Goal: Communication & Community: Share content

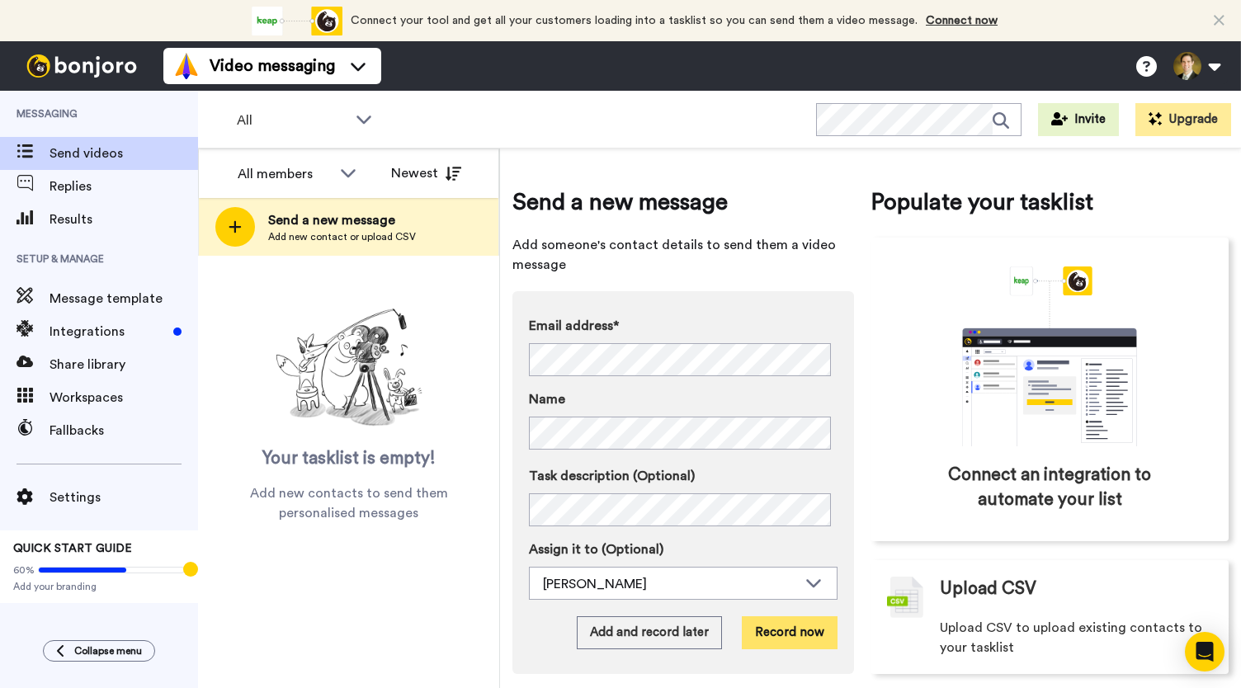
click at [773, 638] on button "Record now" at bounding box center [790, 633] width 96 height 33
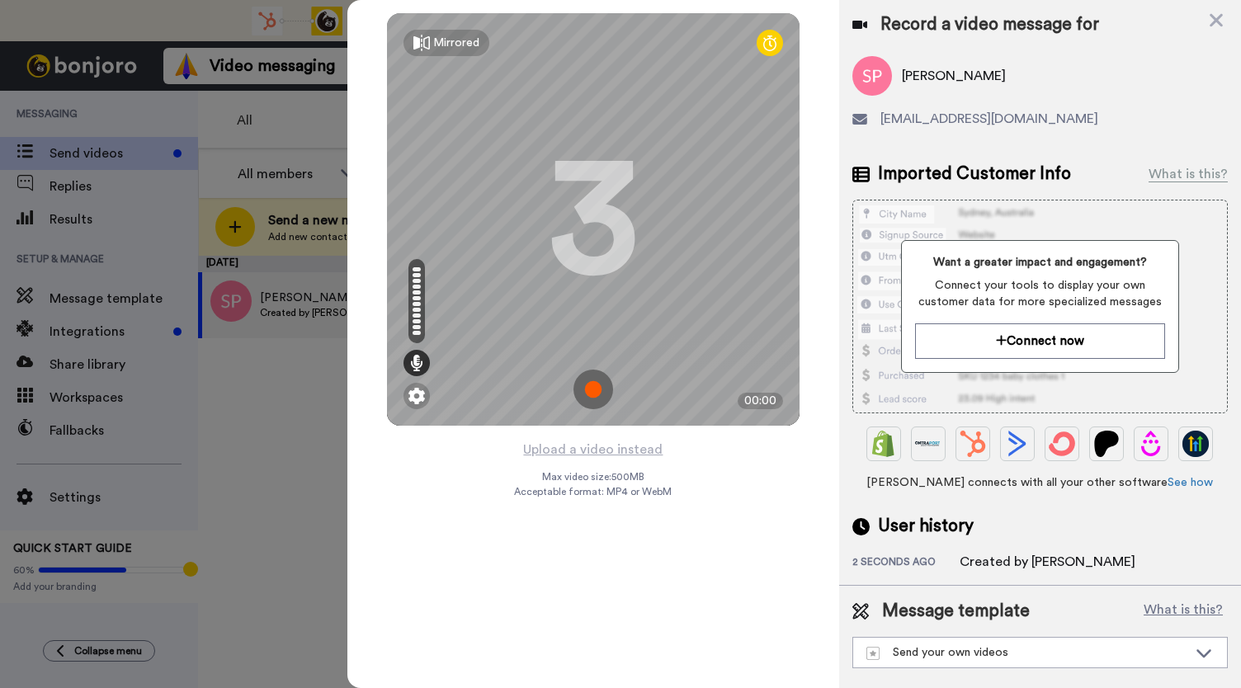
click at [598, 390] on img at bounding box center [594, 390] width 40 height 40
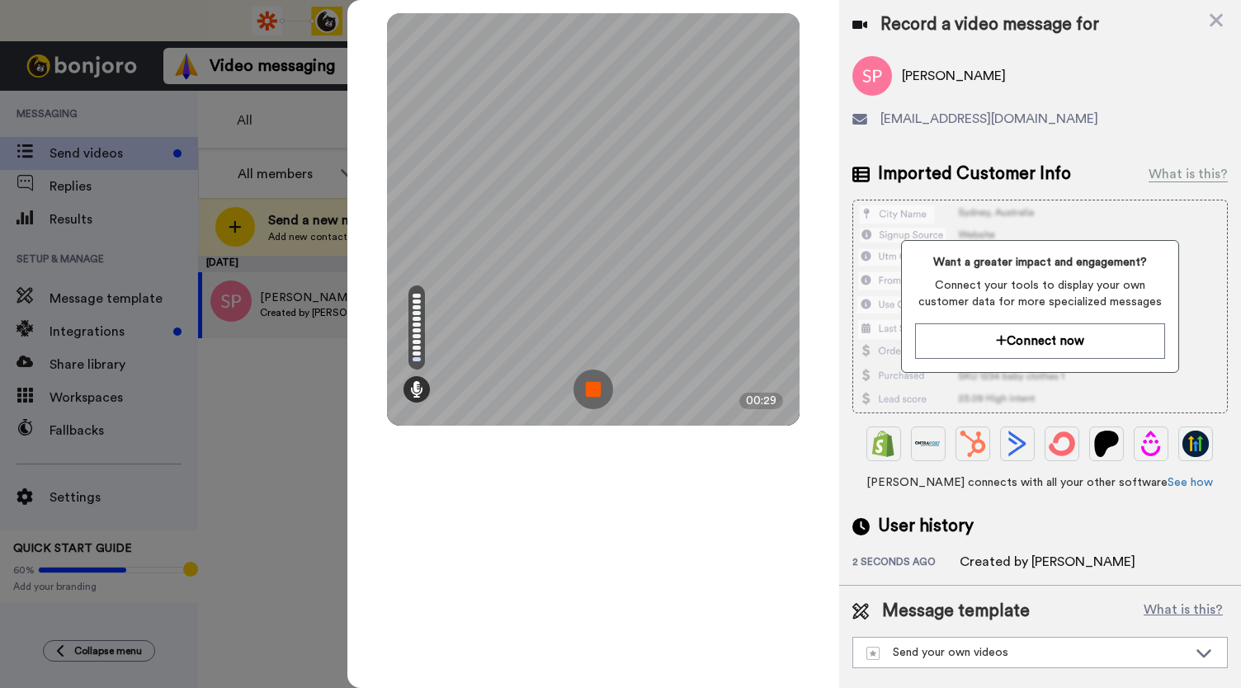
click at [598, 390] on img at bounding box center [594, 390] width 40 height 40
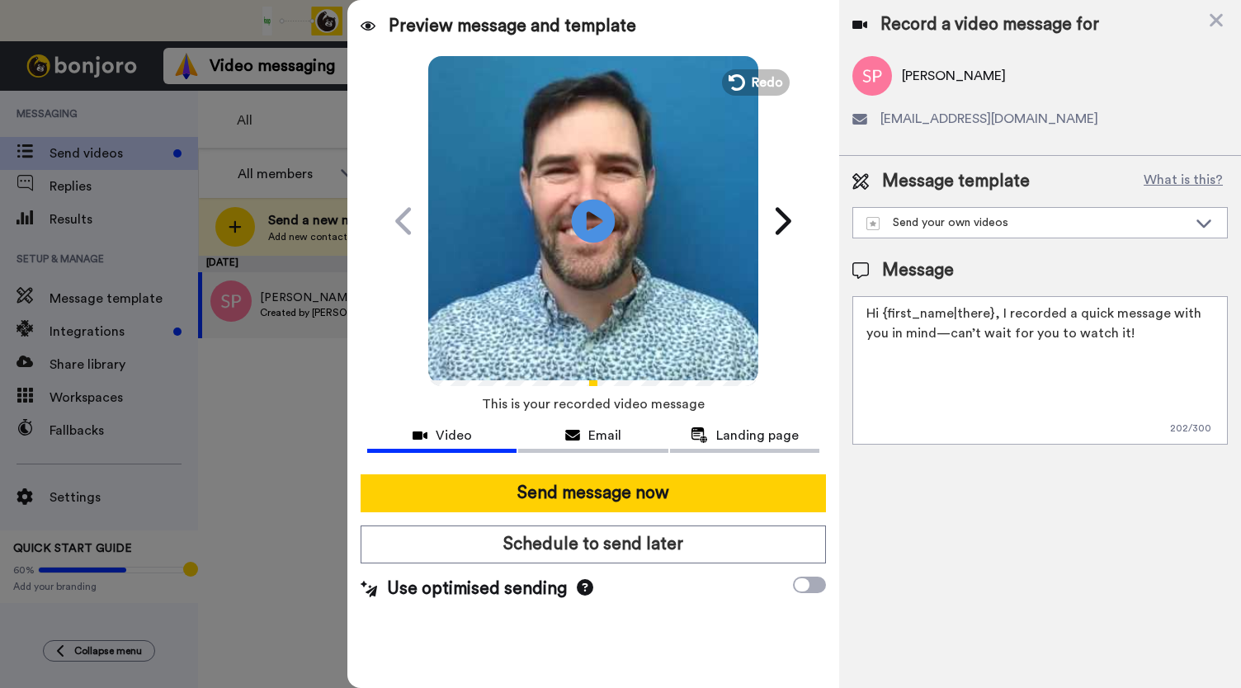
click at [590, 230] on icon at bounding box center [594, 221] width 44 height 44
click at [578, 427] on div "Email" at bounding box center [592, 436] width 149 height 20
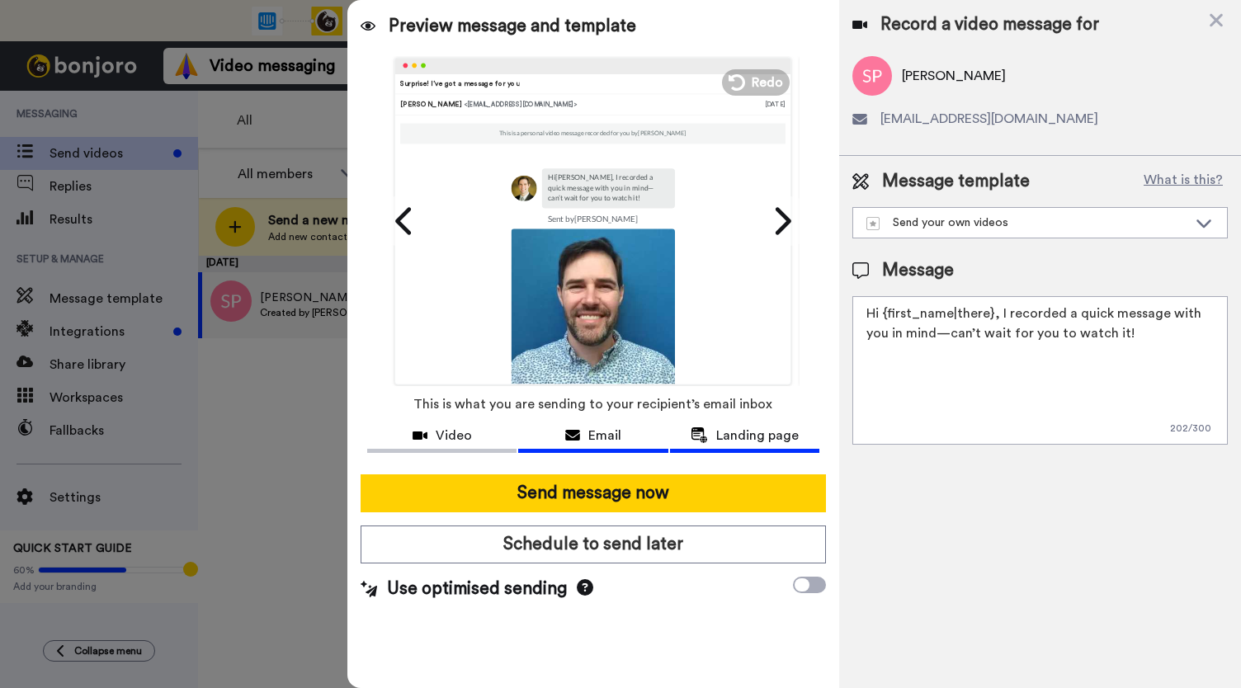
click at [715, 440] on div "Landing page" at bounding box center [744, 436] width 149 height 20
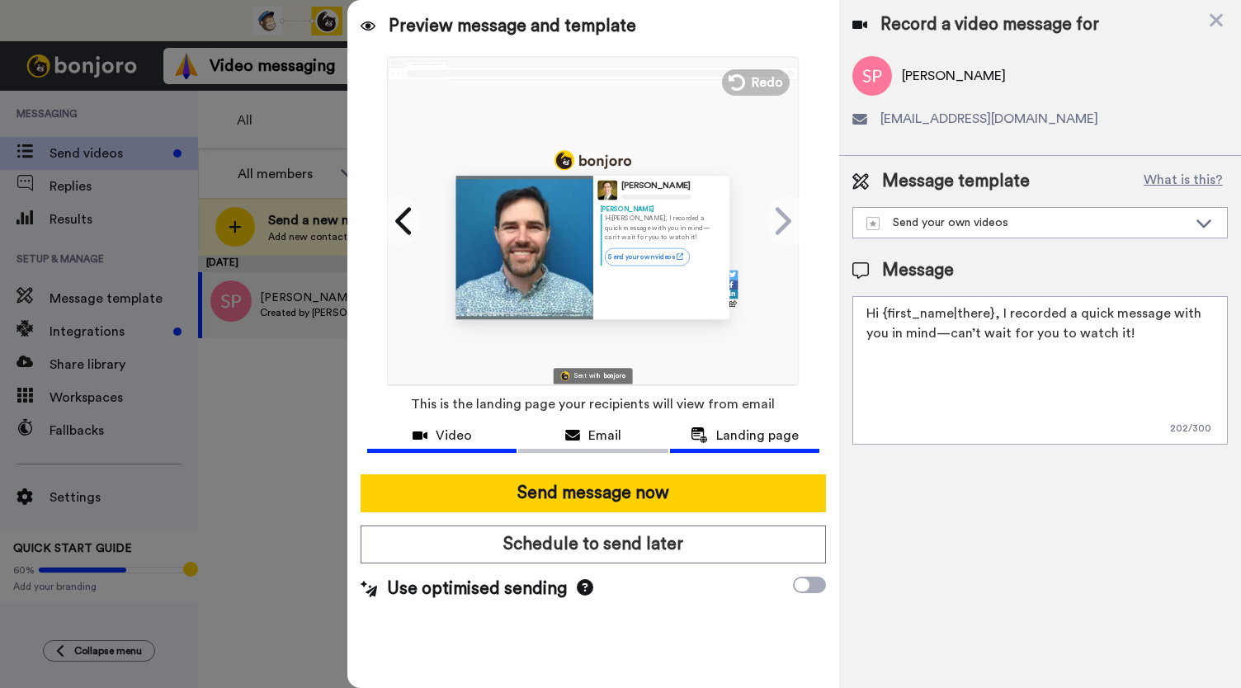
click at [447, 432] on span "Video" at bounding box center [454, 436] width 36 height 20
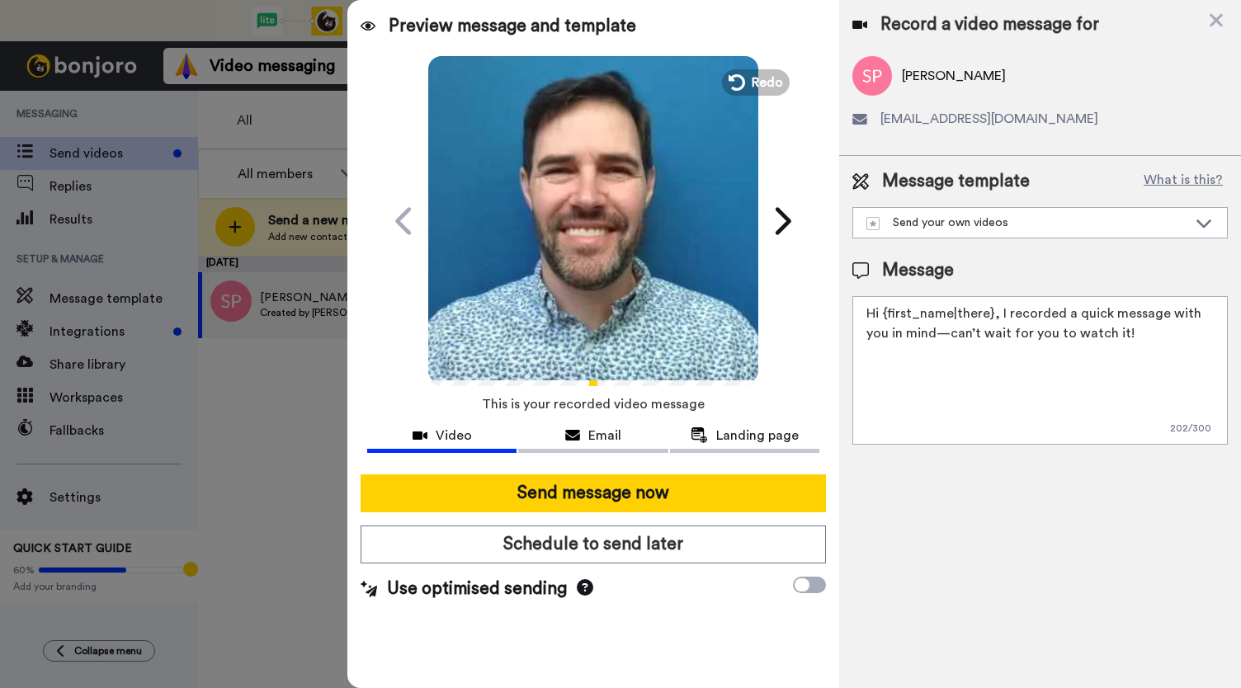
click at [588, 260] on video at bounding box center [593, 219] width 330 height 330
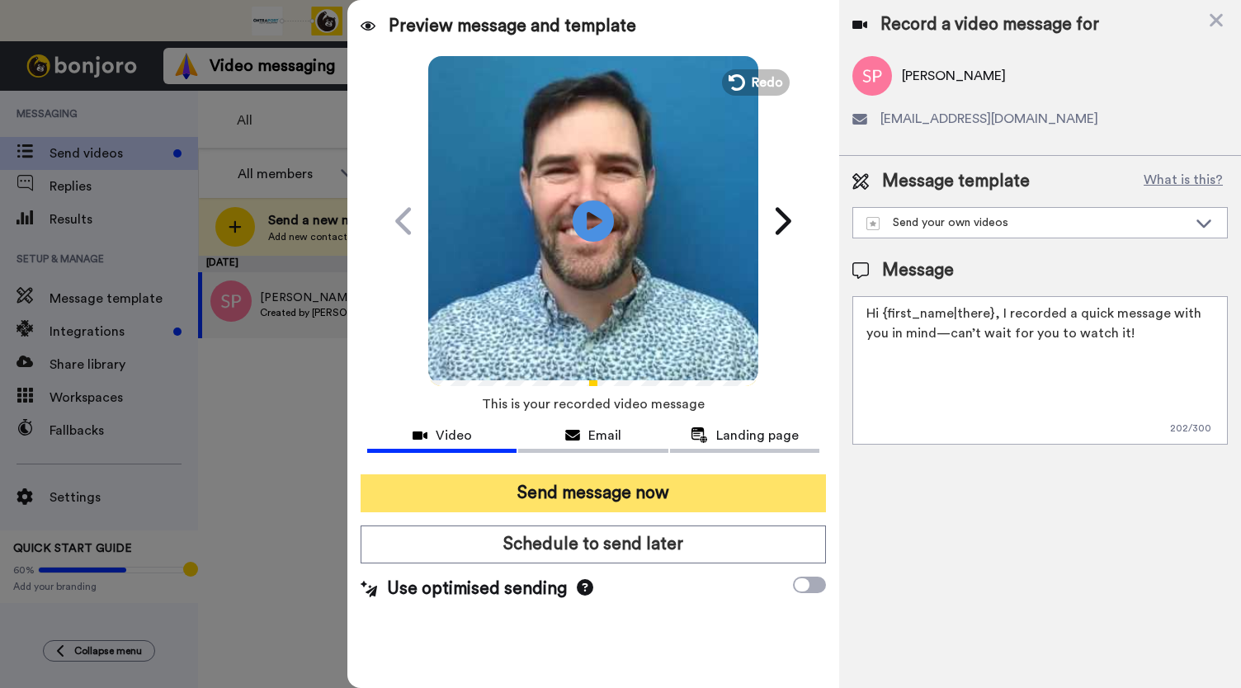
click at [587, 491] on button "Send message now" at bounding box center [594, 494] width 466 height 38
